Goal: Contribute content: Add original content to the website for others to see

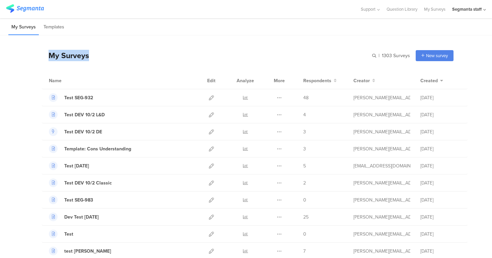
click at [154, 50] on div "My Surveys | 1303 Surveys New survey Start from scratch Choose from templates" at bounding box center [248, 55] width 412 height 27
click at [155, 48] on div "My Surveys | 1303 Surveys New survey Start from scratch Choose from templates" at bounding box center [248, 55] width 412 height 27
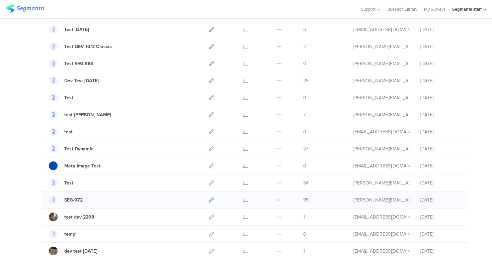
scroll to position [140, 0]
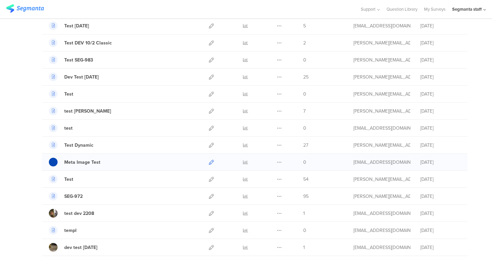
click at [210, 164] on icon at bounding box center [211, 162] width 5 height 5
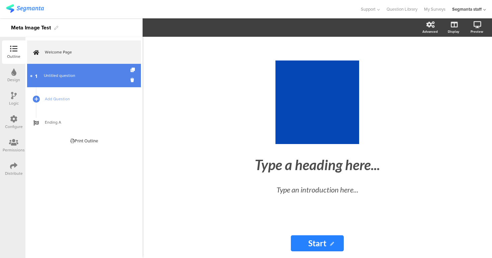
click at [69, 78] on span "Untitled question" at bounding box center [59, 76] width 31 height 6
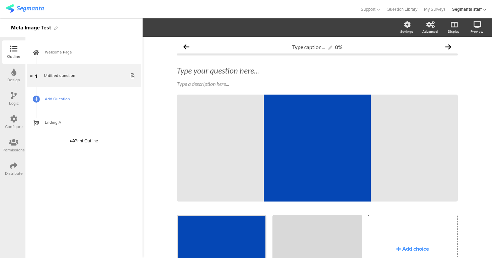
click at [81, 99] on span "Add Question" at bounding box center [88, 99] width 86 height 7
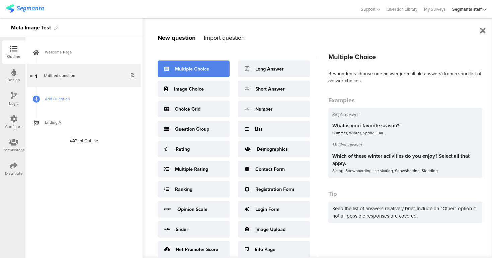
click at [210, 64] on div "Multiple Choice" at bounding box center [194, 69] width 72 height 17
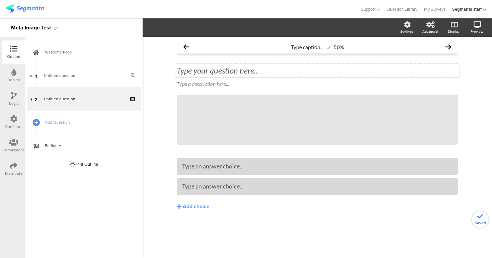
click at [258, 67] on div "Type your question here..." at bounding box center [317, 70] width 284 height 13
click at [272, 84] on div "Type a description here..." at bounding box center [317, 84] width 284 height 11
click at [464, 113] on div "Type caption... 50% Question with heavy files Question with heavy files Type a …" at bounding box center [317, 139] width 295 height 205
click at [246, 73] on p "Question with heavy files" at bounding box center [317, 71] width 281 height 10
click at [253, 72] on p "Question with heavy files" at bounding box center [317, 71] width 281 height 10
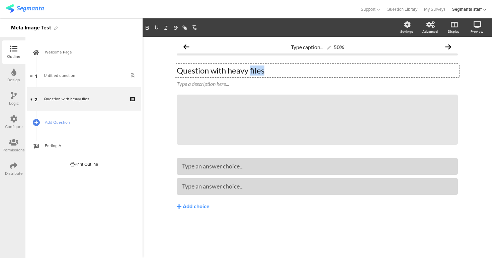
click at [253, 72] on p "Question with heavy files" at bounding box center [317, 71] width 281 height 10
click at [236, 73] on p "Question with heavy images" at bounding box center [317, 71] width 281 height 10
click at [84, 203] on div "Welcome Page 1 Untitled question 2 Question with large images Add Question Endi…" at bounding box center [83, 147] width 117 height 221
click at [300, 119] on icon at bounding box center [300, 119] width 23 height 23
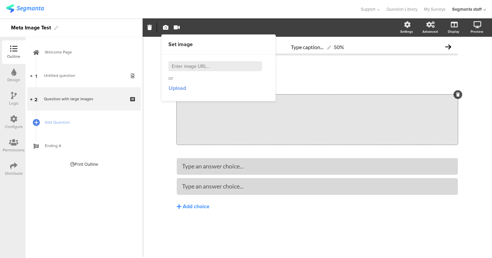
click at [184, 87] on span "Upload" at bounding box center [177, 88] width 17 height 8
click at [181, 92] on span "Upload" at bounding box center [177, 88] width 17 height 8
click at [482, 127] on div "Type caption... 50% Question with large images Question with large images Type …" at bounding box center [317, 148] width 349 height 222
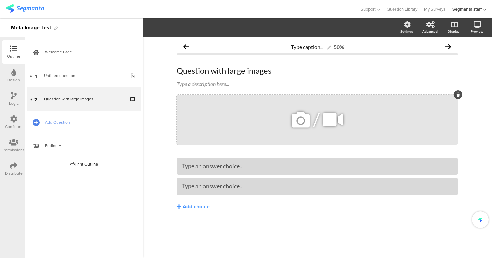
click at [298, 112] on icon at bounding box center [300, 119] width 23 height 23
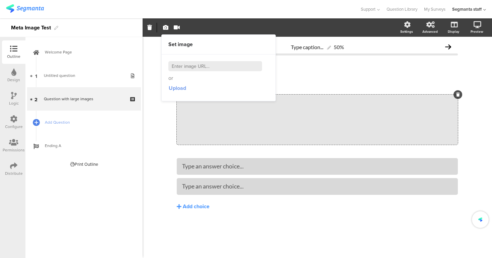
click at [173, 85] on span "Upload" at bounding box center [177, 88] width 17 height 8
click at [214, 68] on input at bounding box center [215, 66] width 94 height 10
click at [477, 112] on div "Type caption... 50% Question with large images Question with large images Type …" at bounding box center [317, 148] width 349 height 222
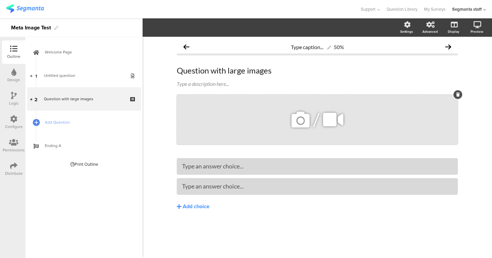
click at [275, 113] on div "/" at bounding box center [317, 120] width 281 height 50
click at [310, 119] on icon at bounding box center [300, 119] width 23 height 23
click at [164, 23] on button "button" at bounding box center [165, 27] width 9 height 14
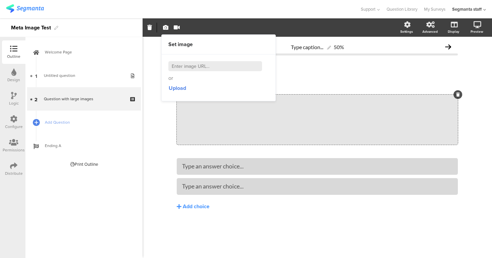
click at [184, 65] on input at bounding box center [215, 66] width 94 height 10
click at [190, 81] on div "or Upload" at bounding box center [218, 77] width 100 height 33
click at [234, 117] on div "/" at bounding box center [317, 120] width 281 height 50
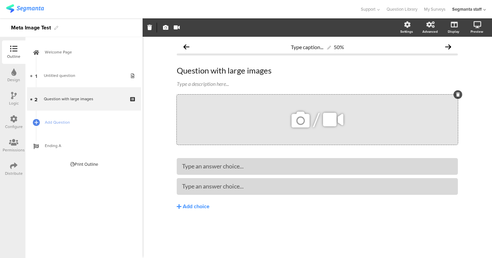
click at [315, 132] on div "/" at bounding box center [317, 120] width 281 height 50
click at [303, 124] on icon at bounding box center [300, 119] width 23 height 23
click at [309, 122] on icon at bounding box center [300, 119] width 23 height 23
click at [288, 121] on div "/" at bounding box center [317, 120] width 281 height 50
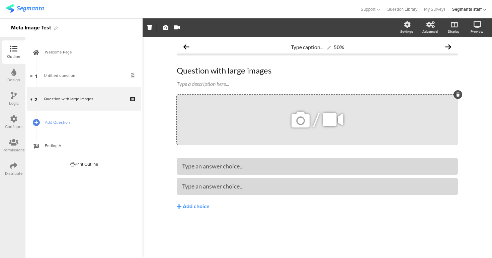
click at [305, 121] on icon at bounding box center [300, 119] width 23 height 23
click at [298, 122] on icon at bounding box center [300, 119] width 23 height 23
click at [294, 125] on icon at bounding box center [300, 119] width 23 height 23
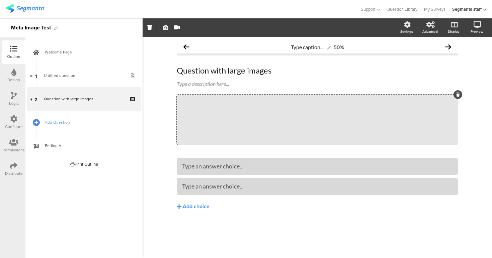
click at [166, 28] on icon "button" at bounding box center [165, 27] width 5 height 5
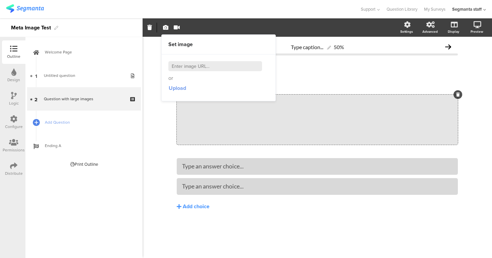
click at [177, 86] on span "Upload" at bounding box center [177, 88] width 17 height 8
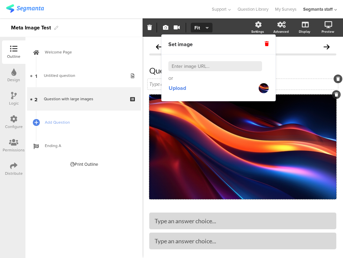
click at [304, 82] on div "Type a description here..." at bounding box center [243, 84] width 190 height 11
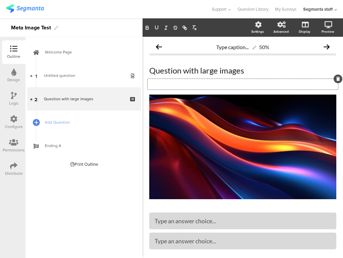
click at [336, 103] on div "Type caption... 50% Question with large images Question with large images Type …" at bounding box center [243, 167] width 200 height 260
click at [13, 155] on div "Permissions" at bounding box center [13, 145] width 23 height 23
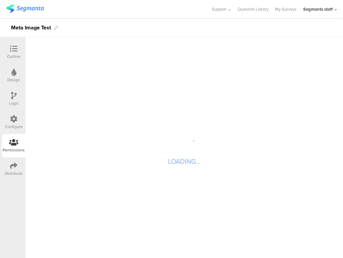
click at [15, 165] on icon at bounding box center [13, 165] width 7 height 7
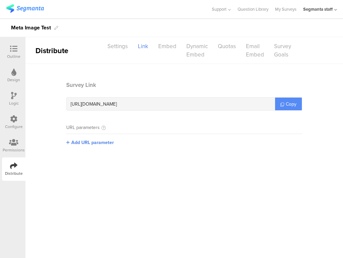
click at [298, 102] on link "Copy" at bounding box center [288, 104] width 27 height 13
